Goal: Task Accomplishment & Management: Manage account settings

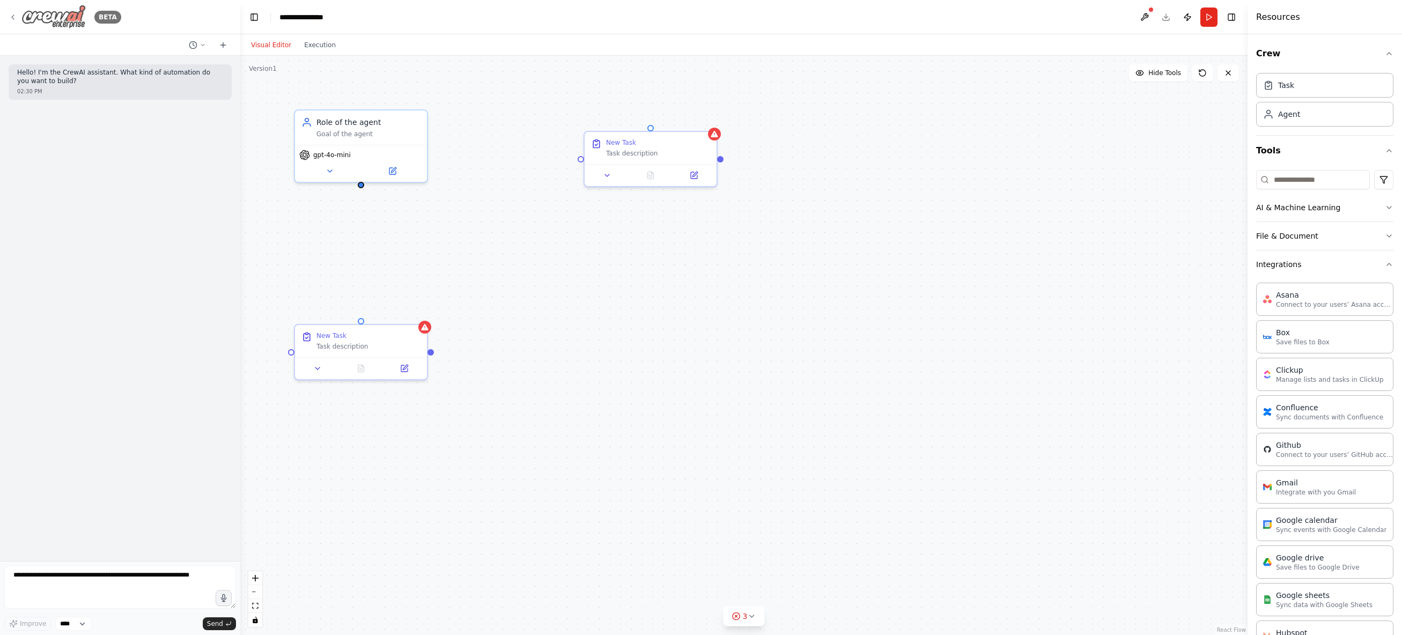
click at [60, 14] on img at bounding box center [53, 17] width 64 height 24
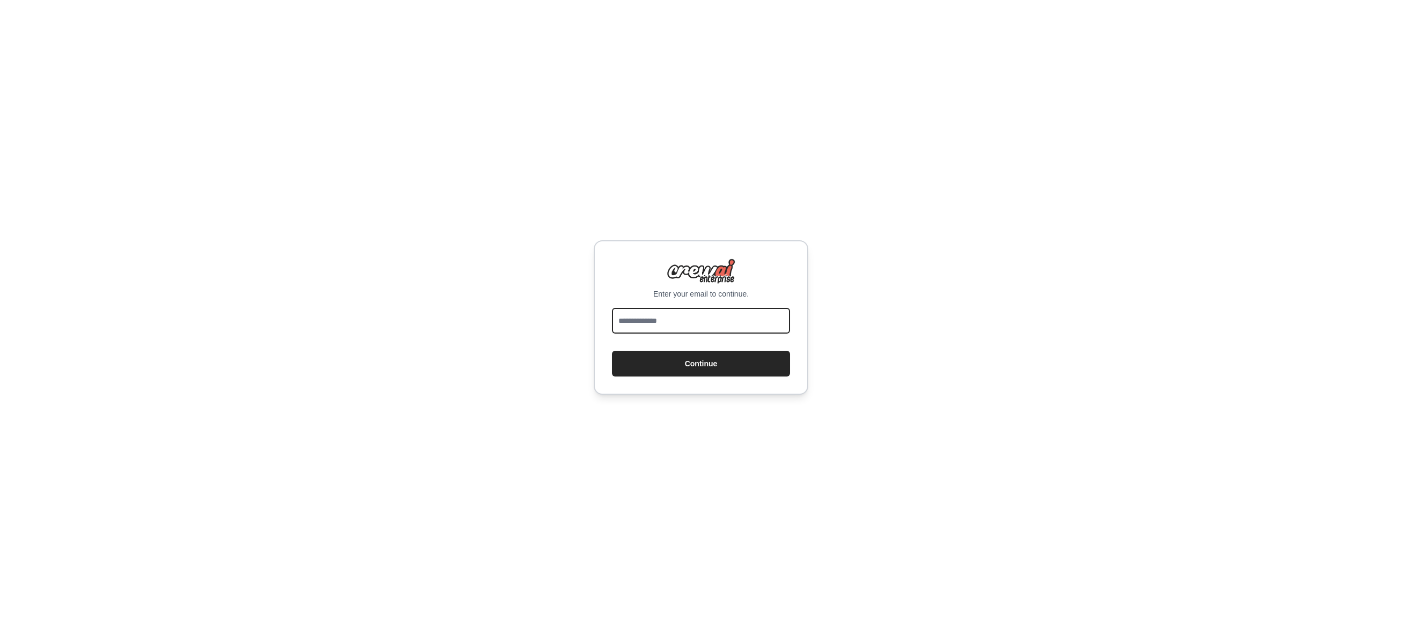
click at [701, 321] on input "email" at bounding box center [701, 321] width 178 height 26
type input "**********"
click at [643, 366] on button "Continue" at bounding box center [701, 364] width 178 height 26
